Goal: Transaction & Acquisition: Purchase product/service

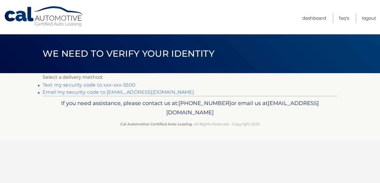
click at [121, 82] on li "Text my security code to xxx-xxx-5500" at bounding box center [190, 84] width 295 height 7
click at [122, 84] on link "Text my security code to xxx-xxx-5500" at bounding box center [89, 85] width 93 height 6
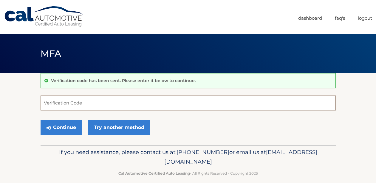
click at [141, 102] on input "Verification Code" at bounding box center [188, 102] width 295 height 15
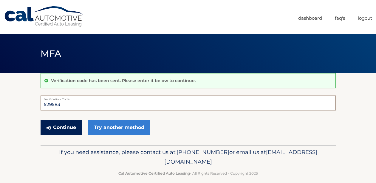
type input "529583"
click at [72, 125] on button "Continue" at bounding box center [61, 127] width 41 height 15
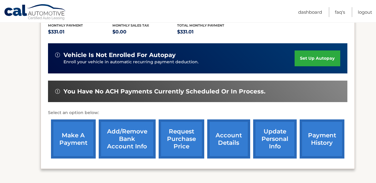
scroll to position [147, 0]
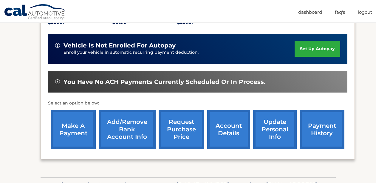
click at [66, 125] on link "make a payment" at bounding box center [73, 129] width 45 height 39
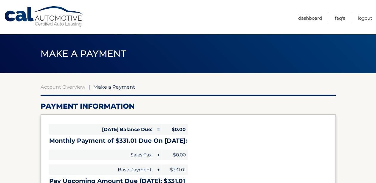
select select "YTViYzE0YmItNDNmOS00MGYwLTg0MmQtYzExNmE5MzVhNWIx"
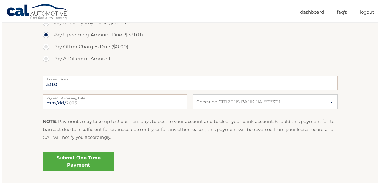
scroll to position [206, 0]
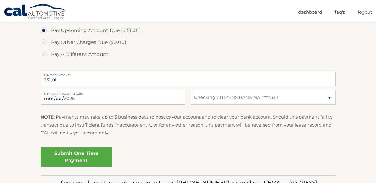
click at [72, 155] on link "Submit One Time Payment" at bounding box center [77, 156] width 72 height 19
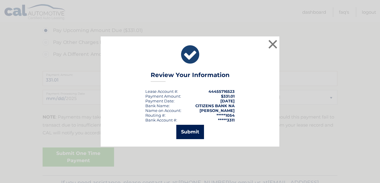
click at [186, 128] on button "Submit" at bounding box center [191, 132] width 28 height 14
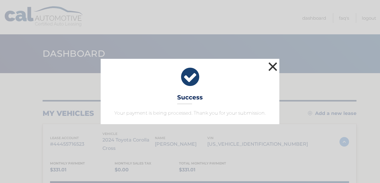
click at [273, 65] on button "×" at bounding box center [273, 67] width 12 height 12
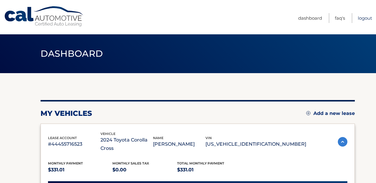
click at [364, 18] on link "Logout" at bounding box center [365, 18] width 14 height 10
